Goal: Information Seeking & Learning: Learn about a topic

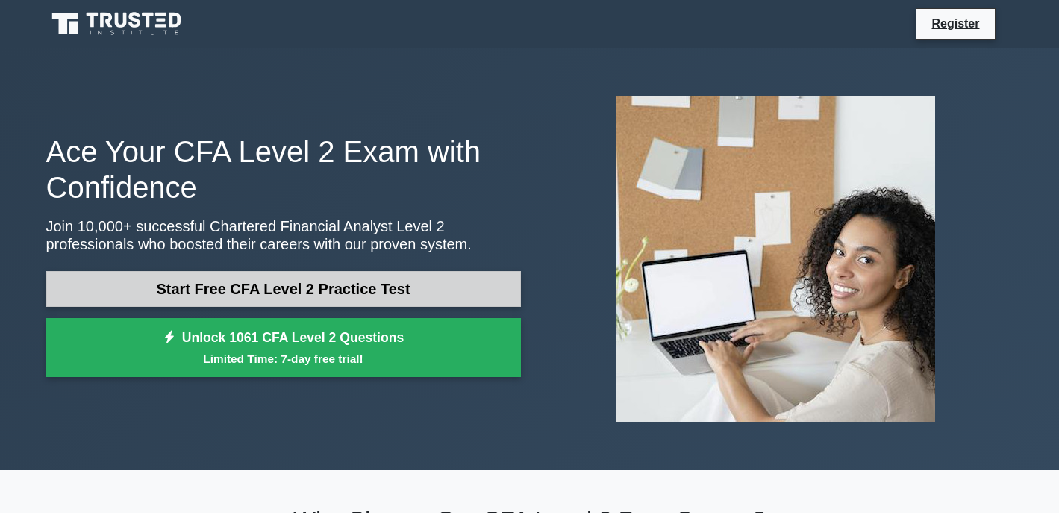
click at [271, 296] on link "Start Free CFA Level 2 Practice Test" at bounding box center [283, 289] width 475 height 36
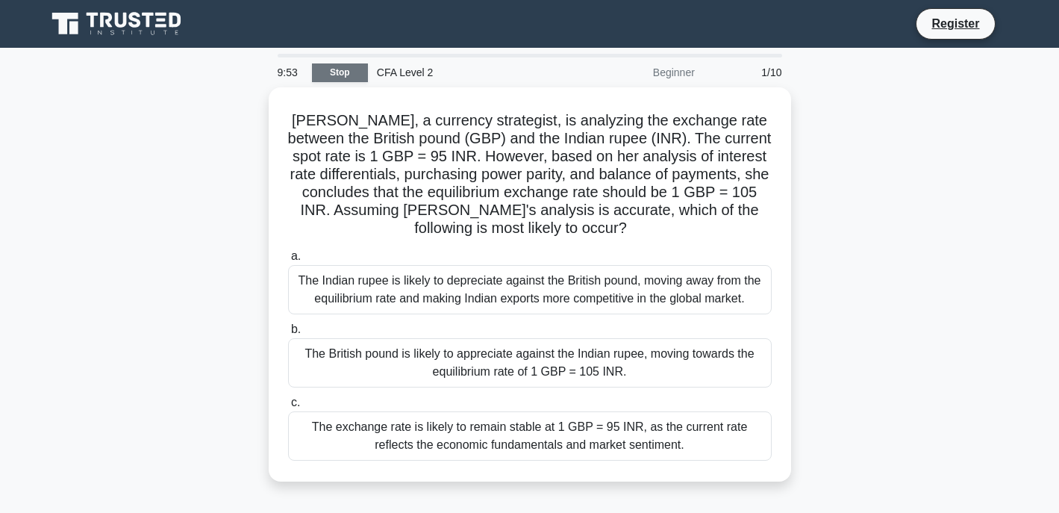
click at [346, 72] on link "Stop" at bounding box center [340, 72] width 56 height 19
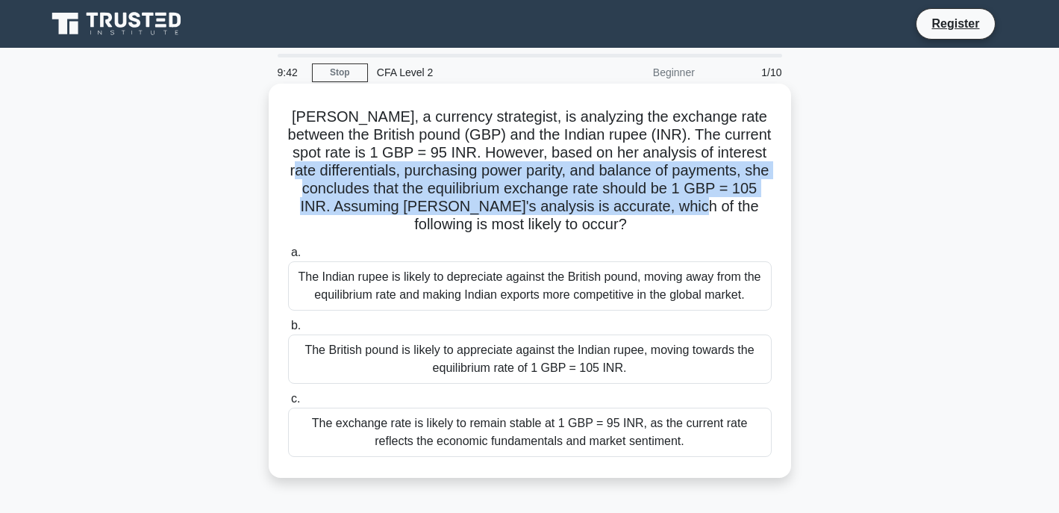
drag, startPoint x: 319, startPoint y: 166, endPoint x: 693, endPoint y: 213, distance: 376.8
click at [693, 213] on h5 "Olivia, a currency strategist, is analyzing the exchange rate between the Briti…" at bounding box center [530, 170] width 487 height 127
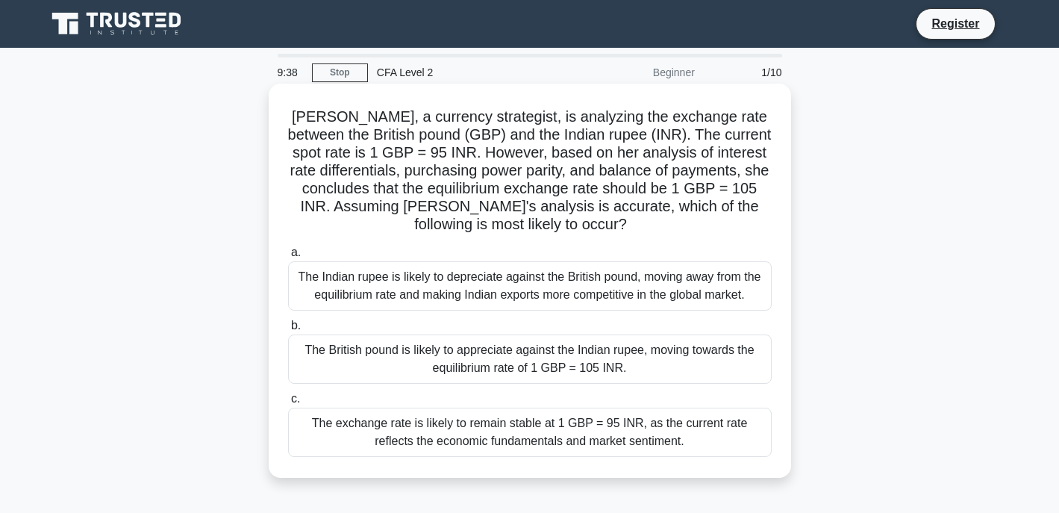
click at [666, 219] on h5 "Olivia, a currency strategist, is analyzing the exchange rate between the Briti…" at bounding box center [530, 170] width 487 height 127
click at [710, 230] on h5 "Olivia, a currency strategist, is analyzing the exchange rate between the Briti…" at bounding box center [530, 170] width 487 height 127
click at [506, 281] on div "The Indian rupee is likely to depreciate against the British pound, moving away…" at bounding box center [530, 285] width 484 height 49
click at [288, 257] on input "a. The Indian rupee is likely to depreciate against the British pound, moving a…" at bounding box center [288, 253] width 0 height 10
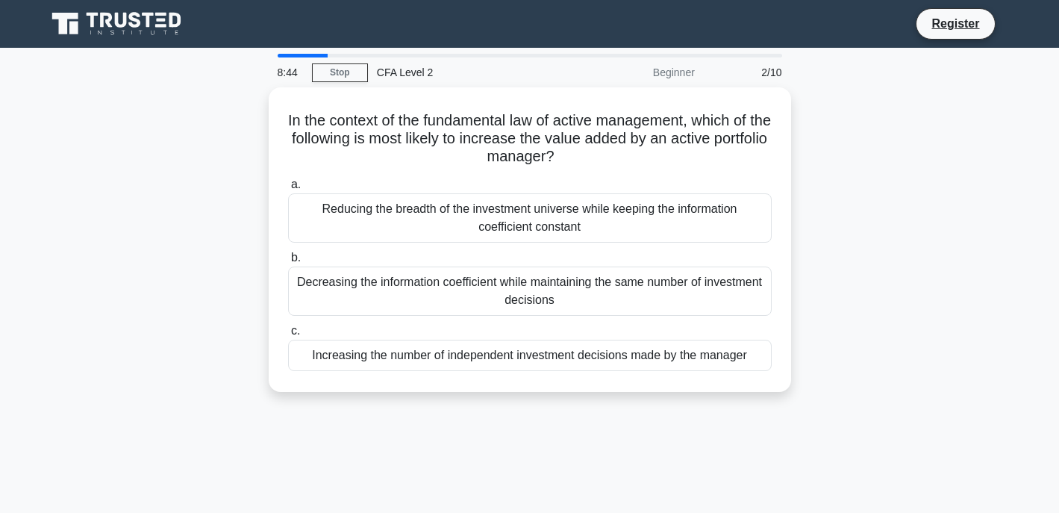
click at [143, 475] on div "8:44 Stop CFA Level 2 Beginner 2/10 In the context of the fundamental law of ac…" at bounding box center [529, 427] width 985 height 746
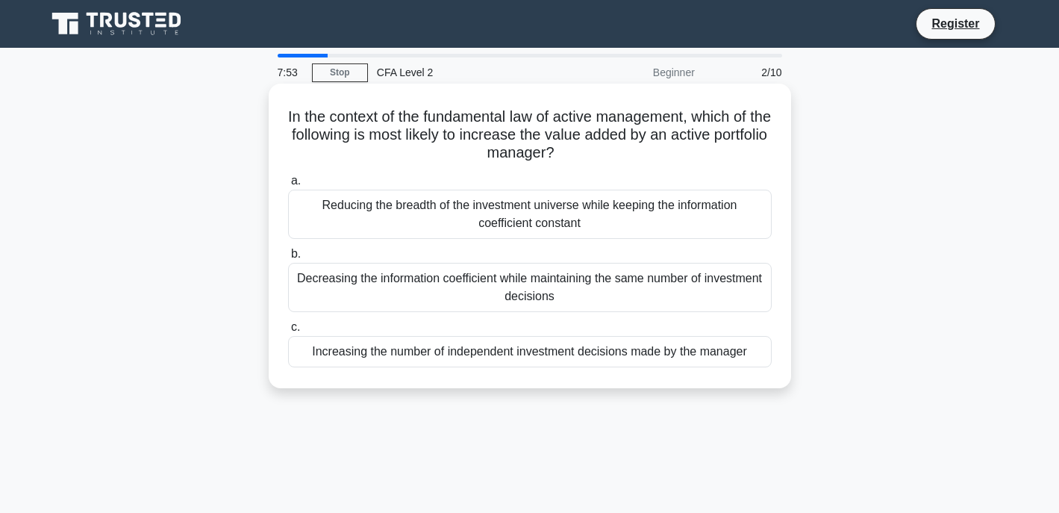
click at [481, 357] on div "Increasing the number of independent investment decisions made by the manager" at bounding box center [530, 351] width 484 height 31
click at [288, 332] on input "c. Increasing the number of independent investment decisions made by the manager" at bounding box center [288, 327] width 0 height 10
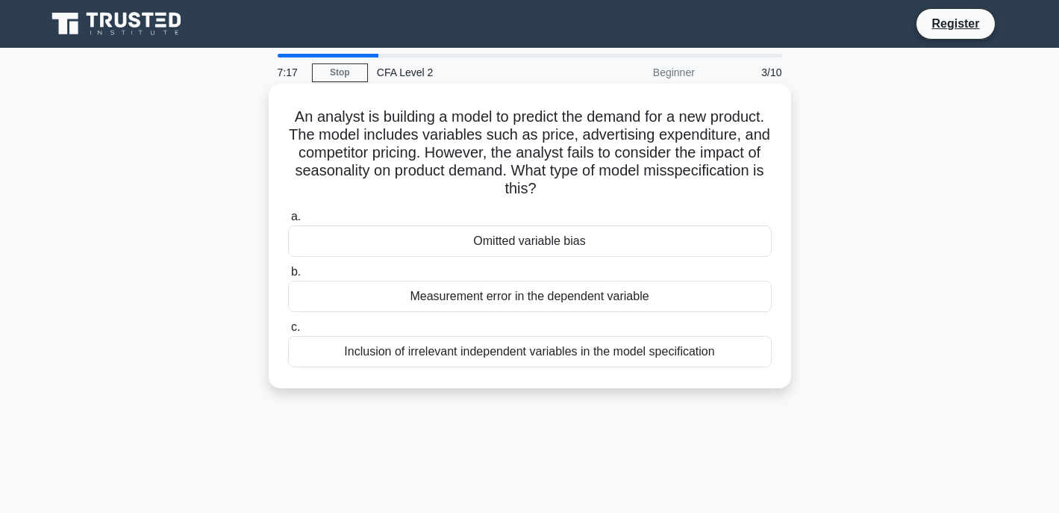
click at [507, 300] on div "Measurement error in the dependent variable" at bounding box center [530, 296] width 484 height 31
click at [288, 277] on input "b. Measurement error in the dependent variable" at bounding box center [288, 272] width 0 height 10
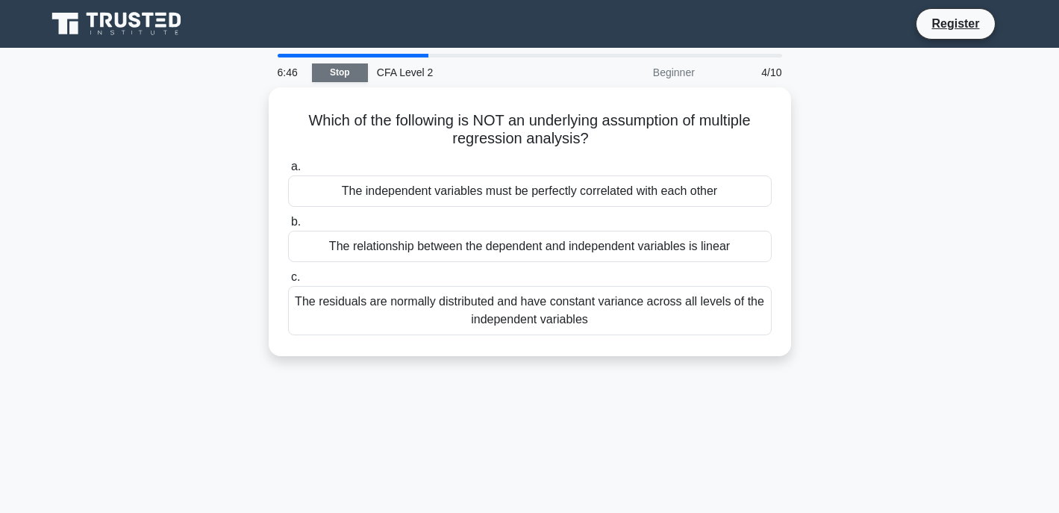
click at [320, 70] on link "Stop" at bounding box center [340, 72] width 56 height 19
